Goal: Find specific page/section: Find specific page/section

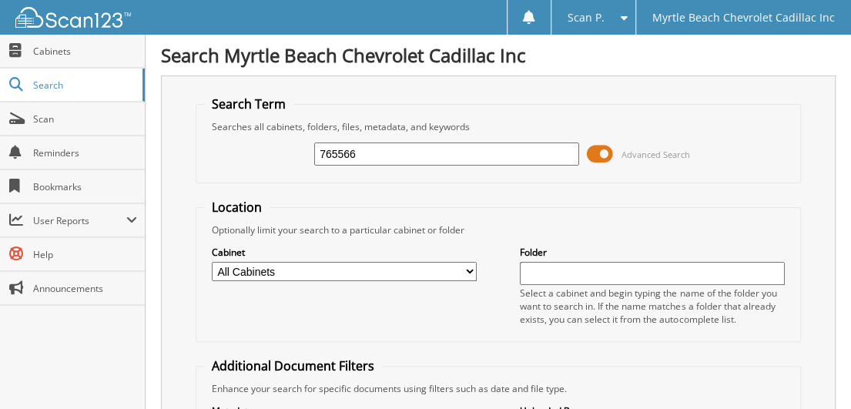
type input "765566"
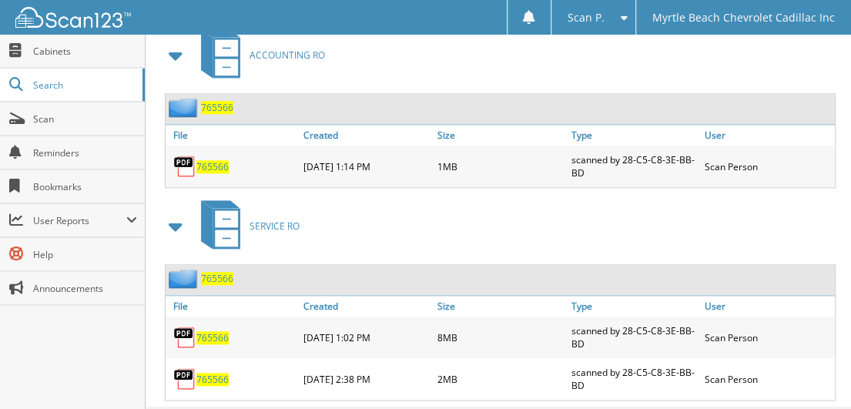
scroll to position [728, 0]
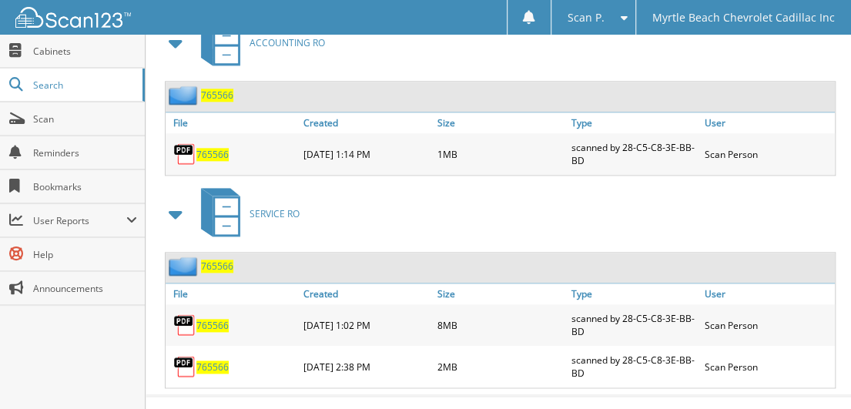
click at [208, 360] on span "765566" at bounding box center [212, 366] width 32 height 13
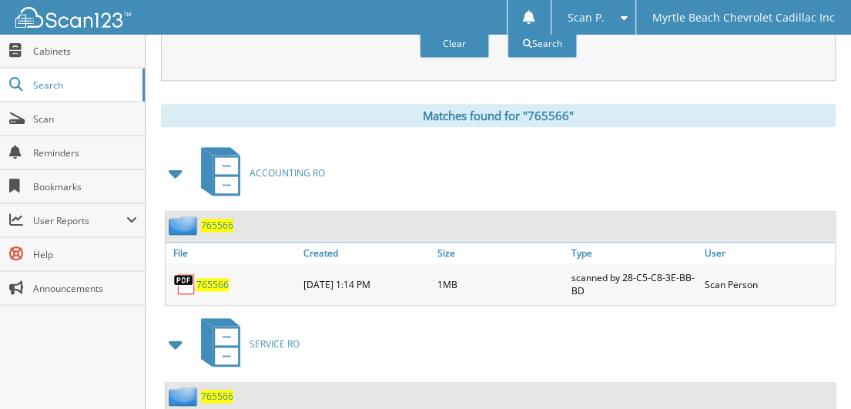
scroll to position [420, 0]
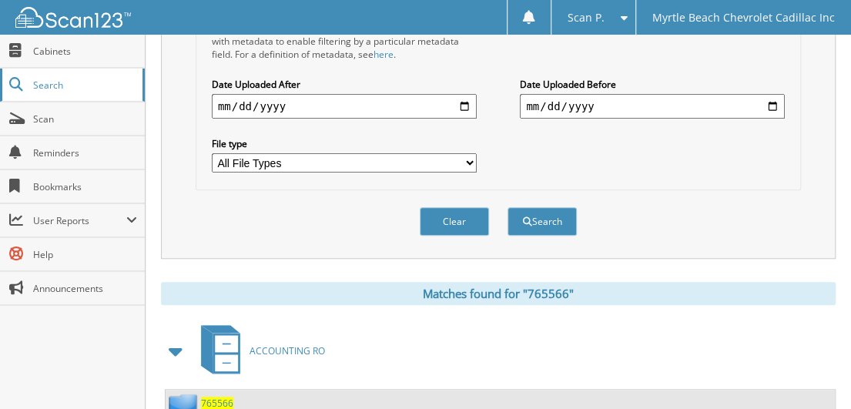
click at [72, 82] on span "Search" at bounding box center [84, 85] width 102 height 13
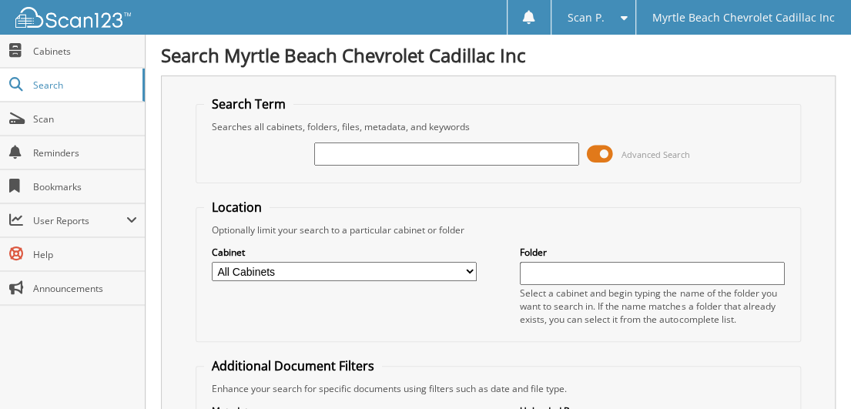
click at [357, 156] on input "text" at bounding box center [446, 153] width 265 height 23
type input "772325"
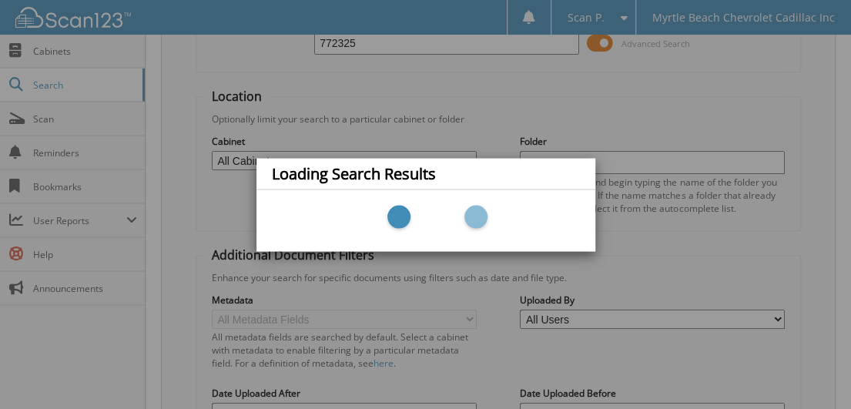
scroll to position [194, 0]
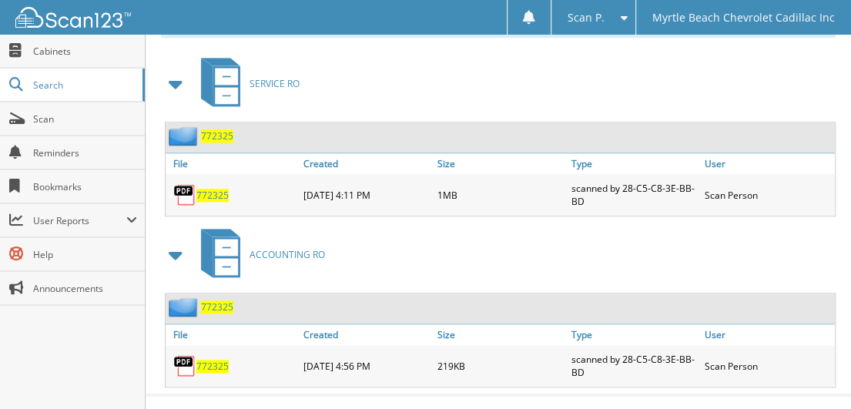
scroll to position [688, 0]
click at [220, 359] on span "772325" at bounding box center [212, 365] width 32 height 13
click at [209, 188] on span "772325" at bounding box center [212, 194] width 32 height 13
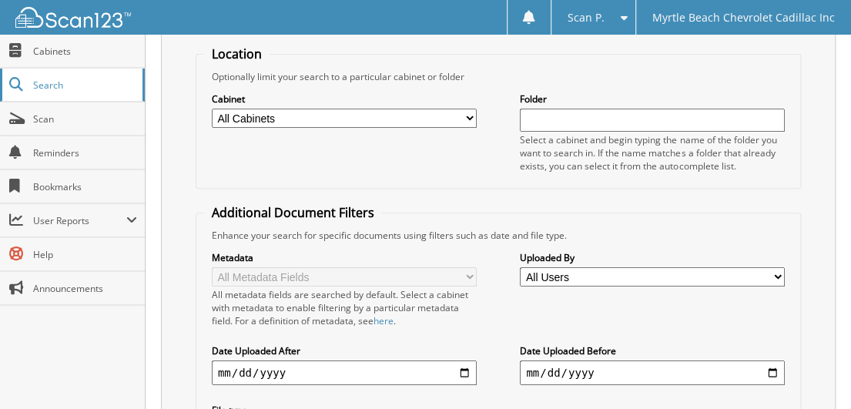
scroll to position [0, 0]
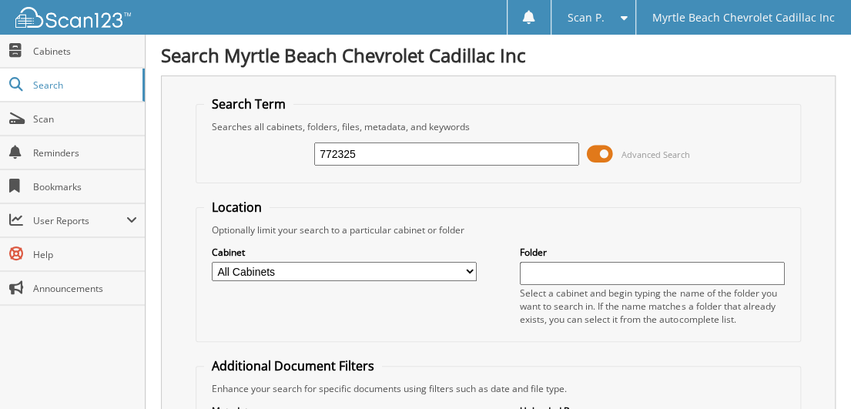
click at [364, 152] on input "772325" at bounding box center [446, 153] width 265 height 23
type input "7"
type input "771647"
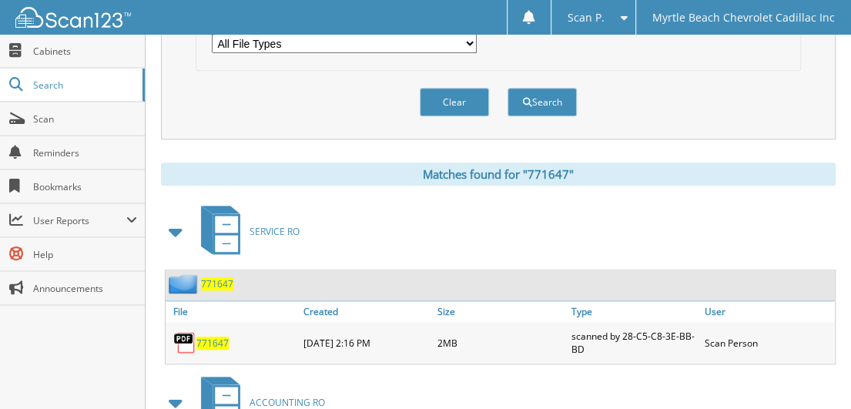
scroll to position [616, 0]
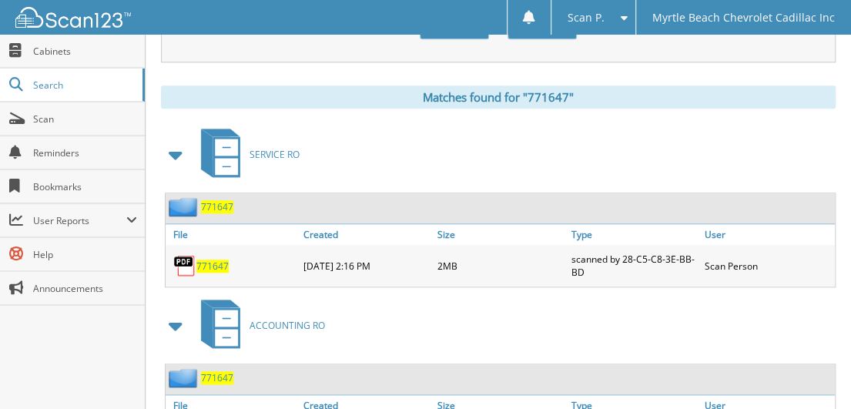
click at [209, 260] on span "771647" at bounding box center [212, 266] width 32 height 13
click at [65, 80] on span "Search" at bounding box center [84, 85] width 102 height 13
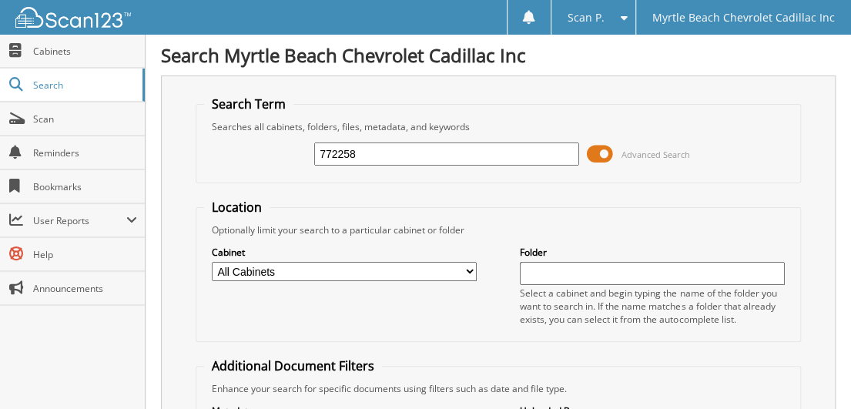
type input "772258"
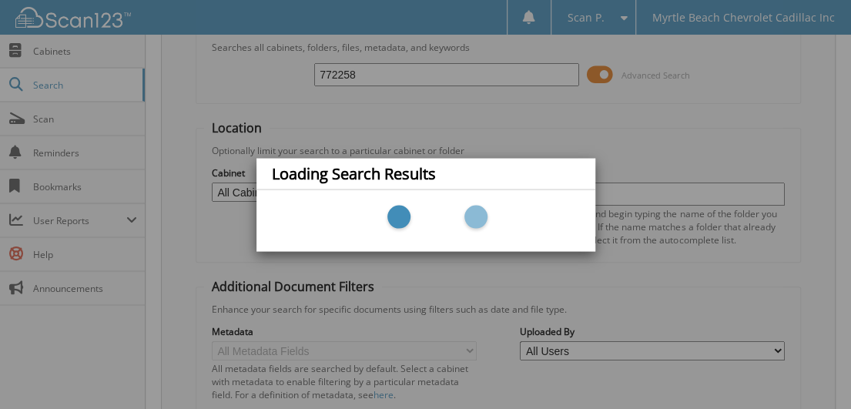
scroll to position [282, 0]
